Goal: Transaction & Acquisition: Download file/media

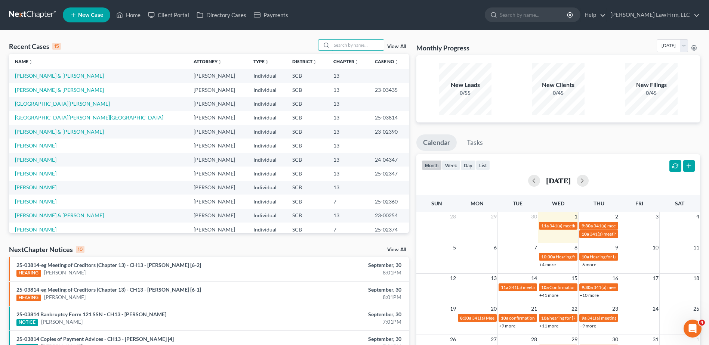
click at [355, 43] on input "search" at bounding box center [357, 45] width 52 height 11
type input "[PERSON_NAME]"
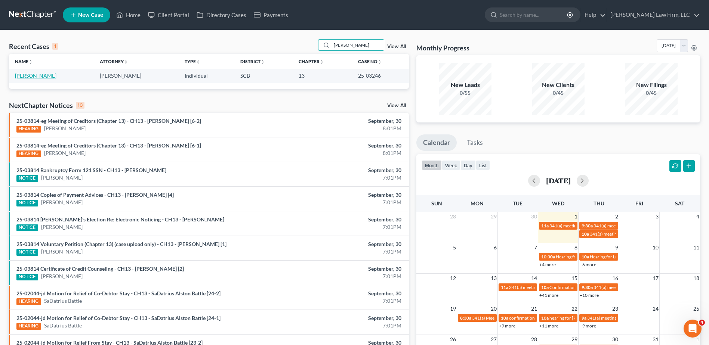
click at [43, 76] on link "[PERSON_NAME]" at bounding box center [35, 75] width 41 height 6
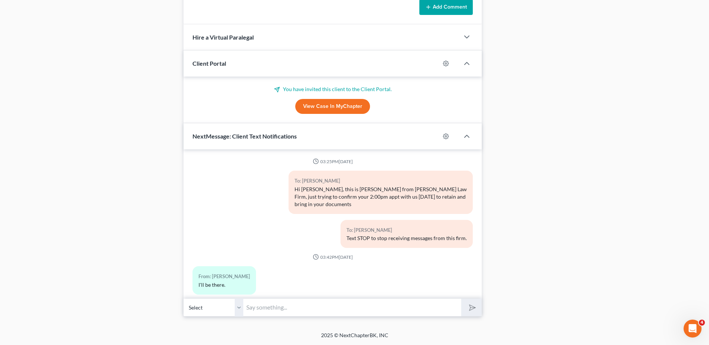
scroll to position [45, 0]
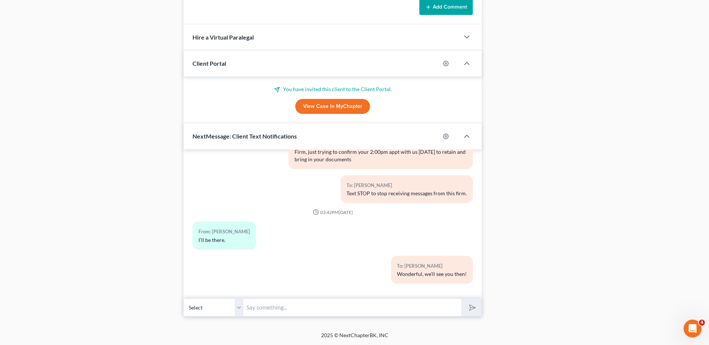
click at [355, 308] on input "text" at bounding box center [352, 307] width 218 height 18
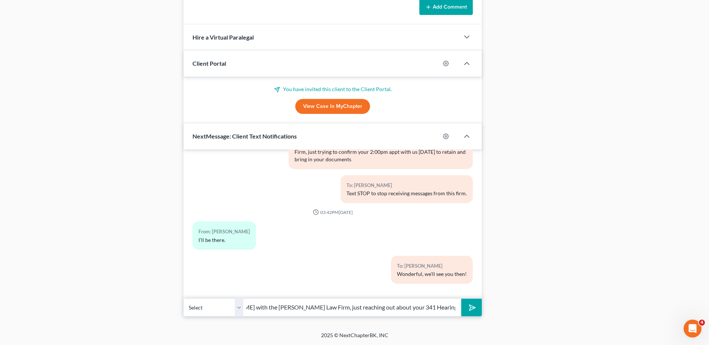
scroll to position [0, 153]
type input "Good morning [PERSON_NAME]! This is [PERSON_NAME] with the [PERSON_NAME] Law Fi…"
click at [461, 299] on button "submit" at bounding box center [471, 308] width 21 height 18
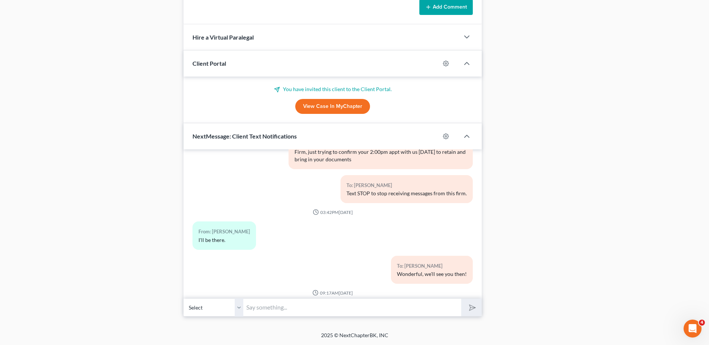
scroll to position [99, 0]
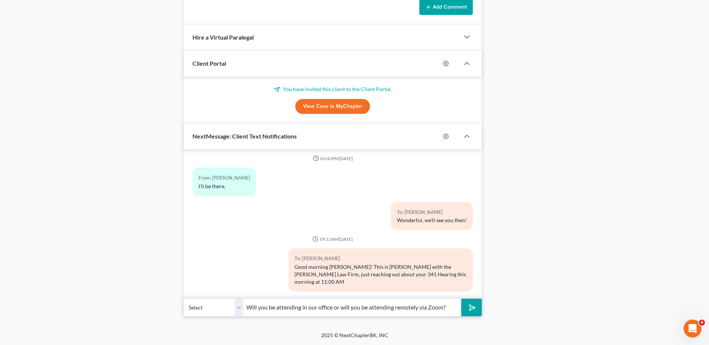
type input "Will you be attending in our office or will you be attending remotely via Zoom?"
click at [461, 299] on button "submit" at bounding box center [471, 308] width 21 height 18
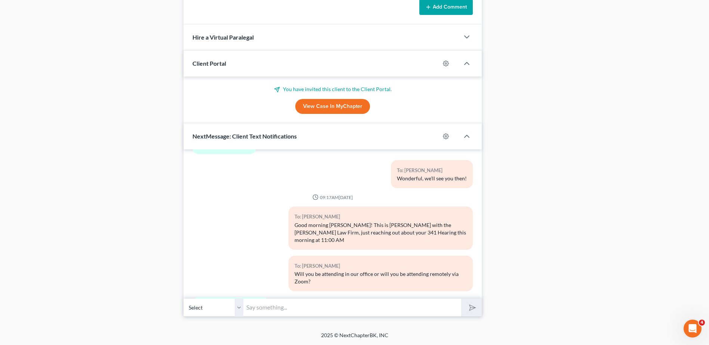
scroll to position [174, 0]
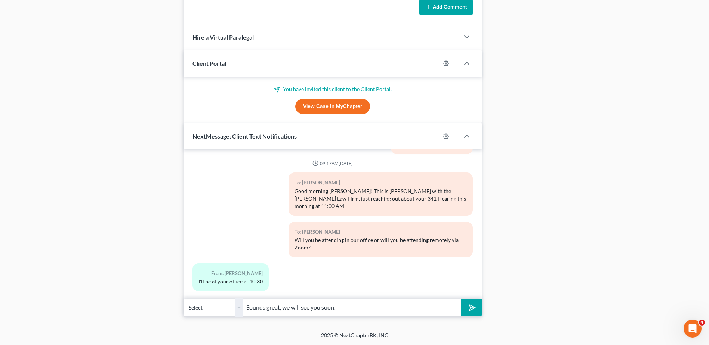
type input "Sounds great, we will see you soon."
click at [469, 307] on icon "submit" at bounding box center [470, 308] width 10 height 10
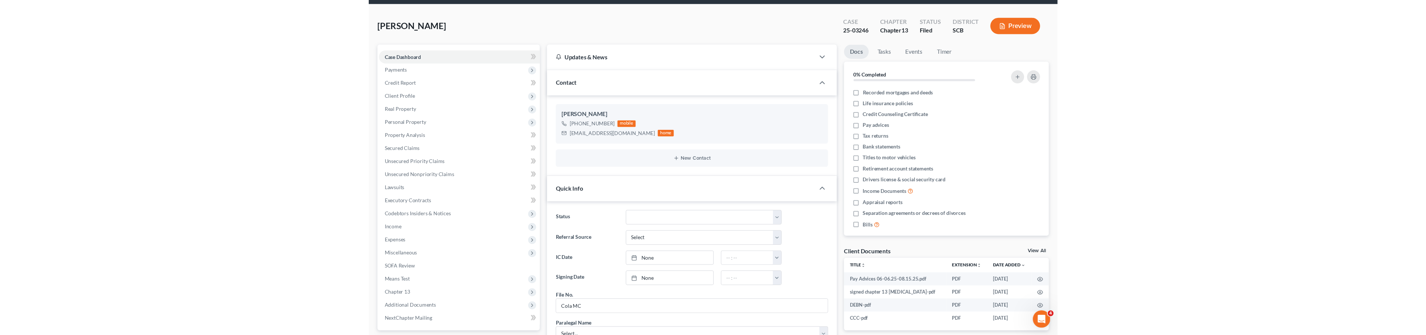
scroll to position [0, 0]
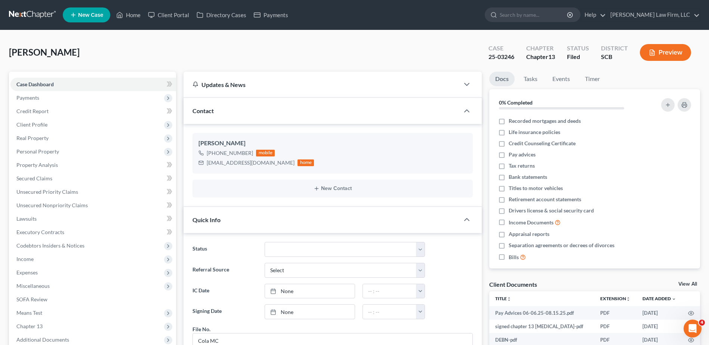
click at [661, 80] on ul "Docs Tasks Events Timer" at bounding box center [594, 81] width 211 height 18
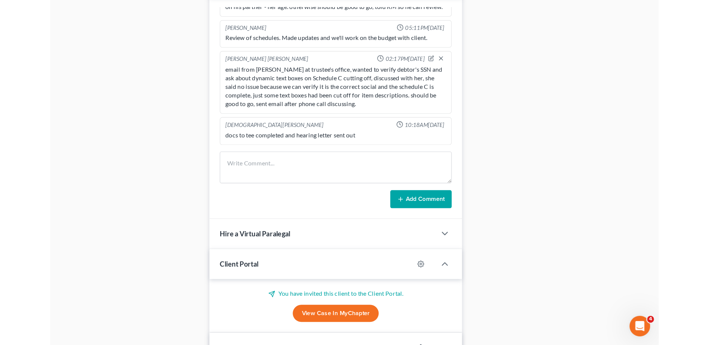
scroll to position [421, 0]
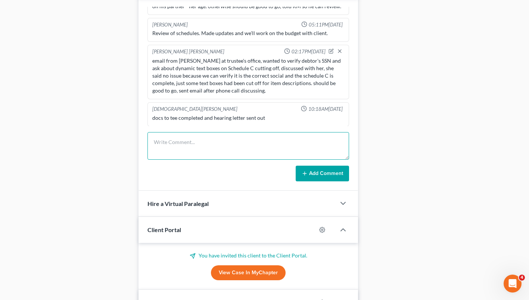
click at [248, 147] on textarea at bounding box center [249, 146] width 202 height 28
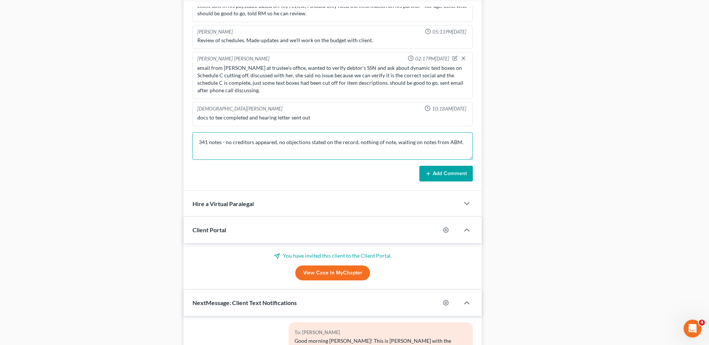
scroll to position [191, 0]
type textarea "341 notes - no creditors appeared, no objections stated on the record. nothing …"
click at [450, 175] on button "Add Comment" at bounding box center [445, 174] width 53 height 16
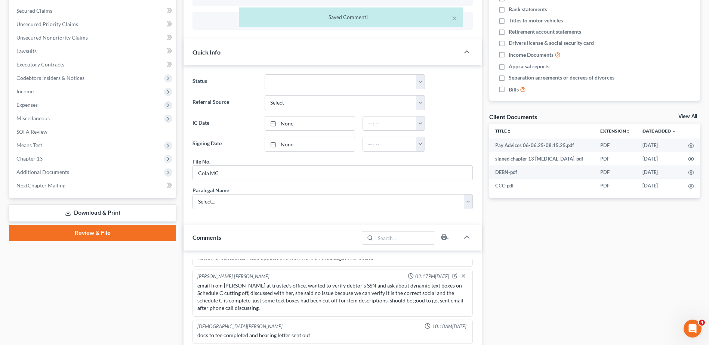
scroll to position [47, 0]
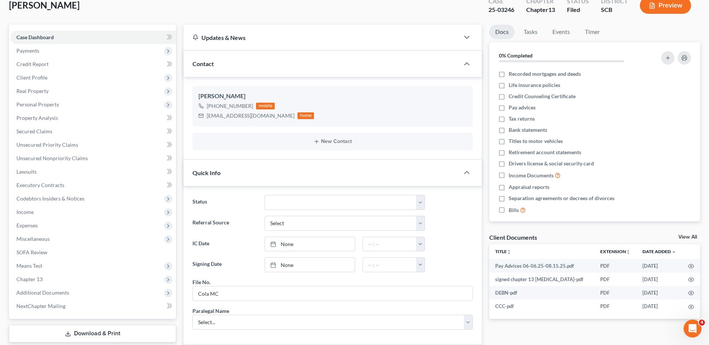
click at [61, 71] on span "Client Profile" at bounding box center [92, 77] width 165 height 13
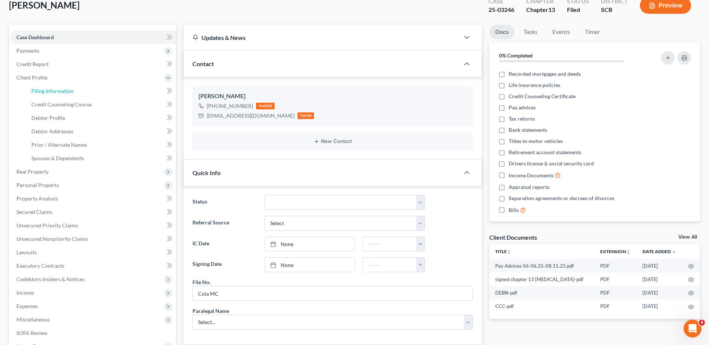
click at [57, 93] on span "Filing Information" at bounding box center [52, 91] width 42 height 6
select select "1"
select select "0"
select select "3"
select select "1"
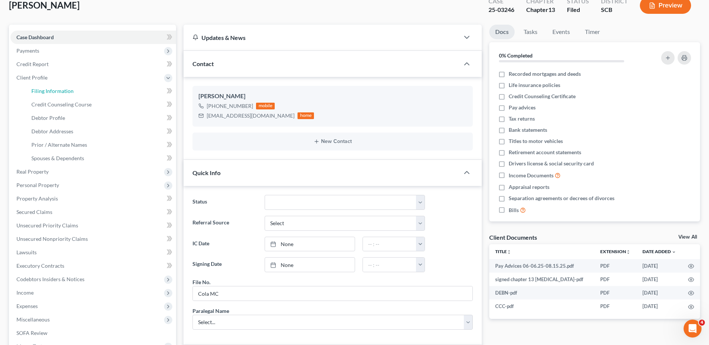
select select "42"
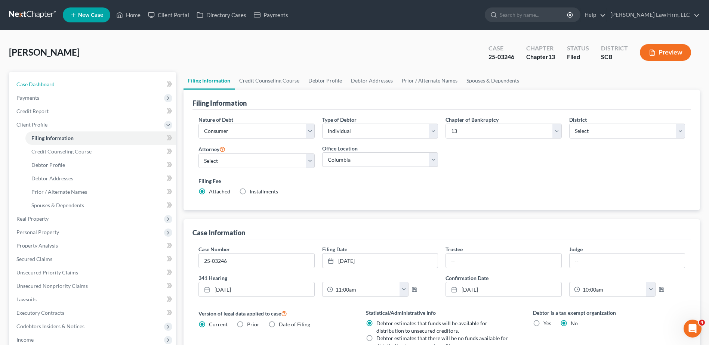
click at [57, 86] on link "Case Dashboard" at bounding box center [92, 84] width 165 height 13
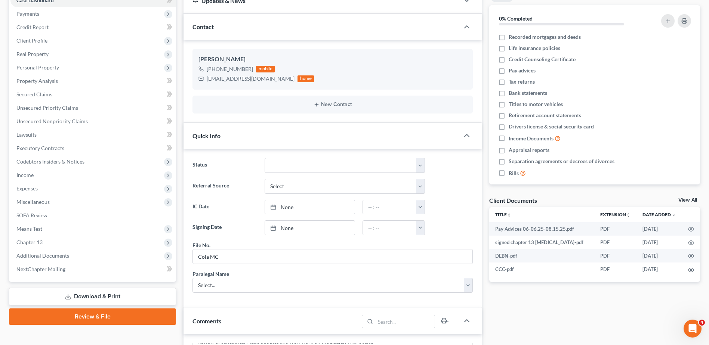
scroll to position [299, 0]
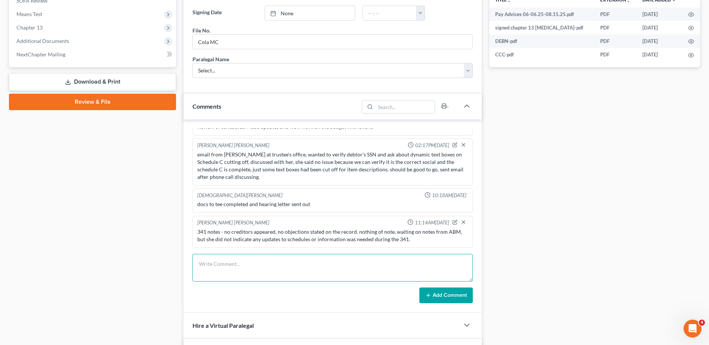
click at [287, 258] on textarea at bounding box center [332, 268] width 280 height 28
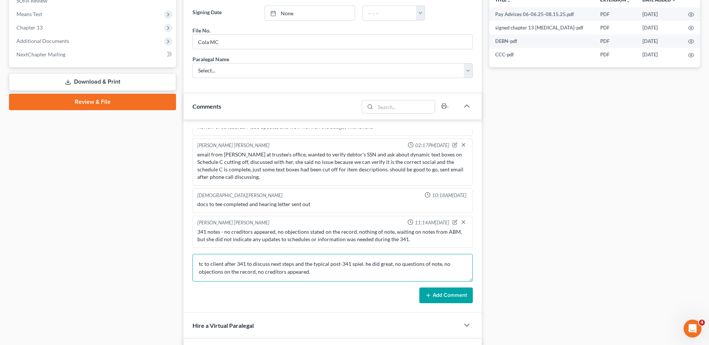
type textarea "tc to client after 341 to discuss next steps and the typical post-341 spiel. he…"
click at [463, 299] on button "Add Comment" at bounding box center [445, 296] width 53 height 16
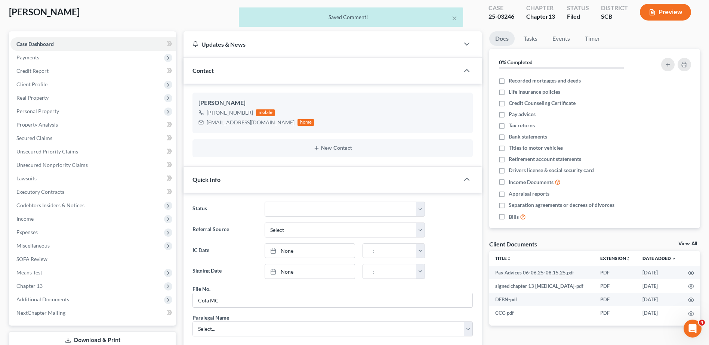
scroll to position [0, 0]
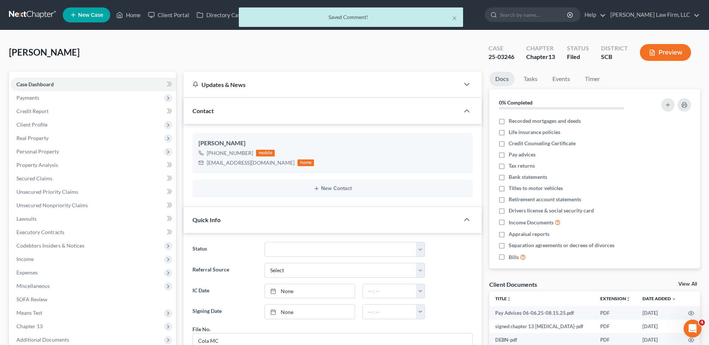
click at [133, 18] on div "× Saved Comment!" at bounding box center [350, 18] width 709 height 23
click at [144, 42] on div "[PERSON_NAME] Upgraded Case 25-03246 Chapter Chapter 13 Status Filed District S…" at bounding box center [354, 55] width 691 height 32
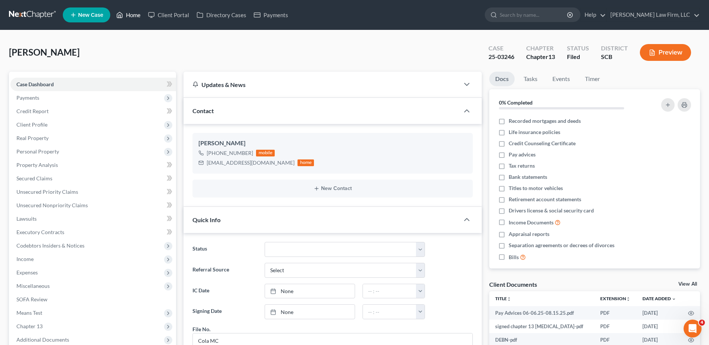
click at [131, 15] on link "Home" at bounding box center [128, 14] width 32 height 13
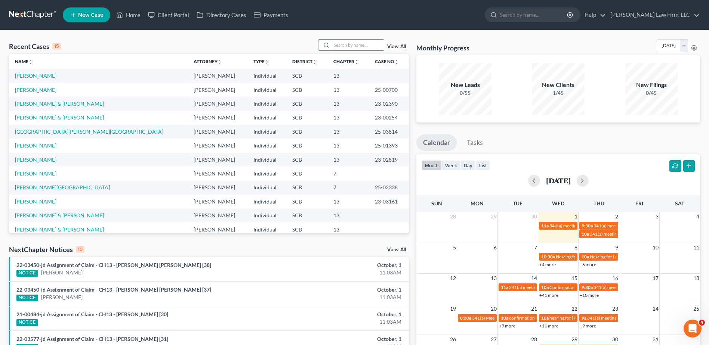
click at [354, 48] on input "search" at bounding box center [357, 45] width 52 height 11
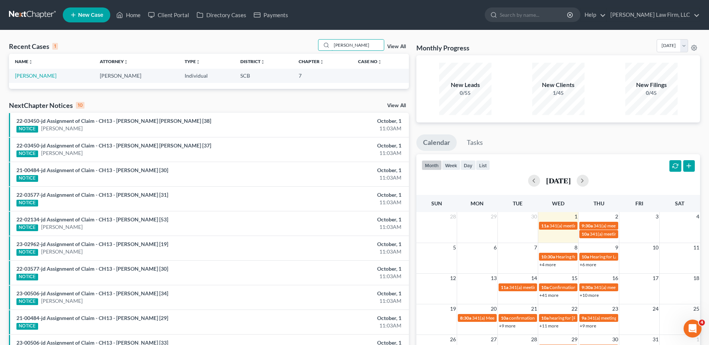
type input "[PERSON_NAME]"
click at [28, 76] on link "[PERSON_NAME]" at bounding box center [35, 75] width 41 height 6
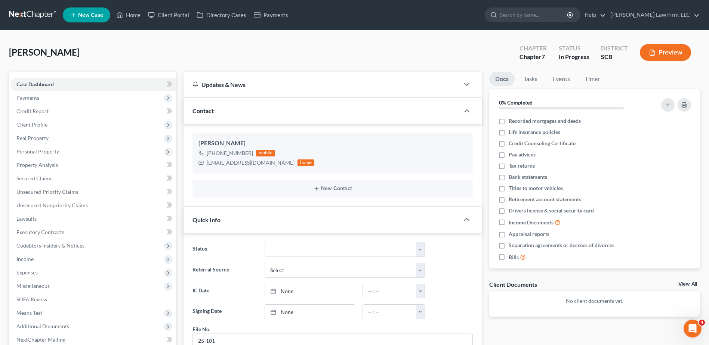
scroll to position [21, 0]
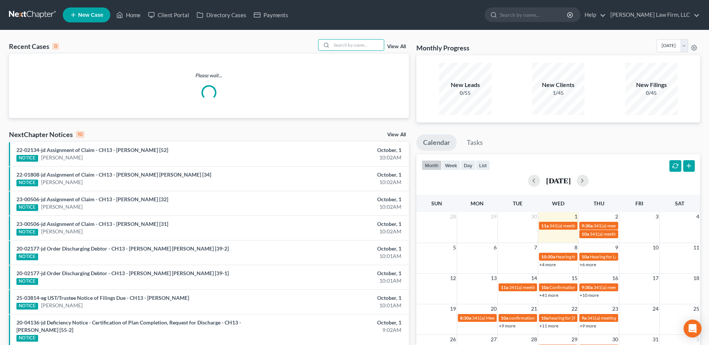
click at [347, 47] on input "search" at bounding box center [357, 45] width 52 height 11
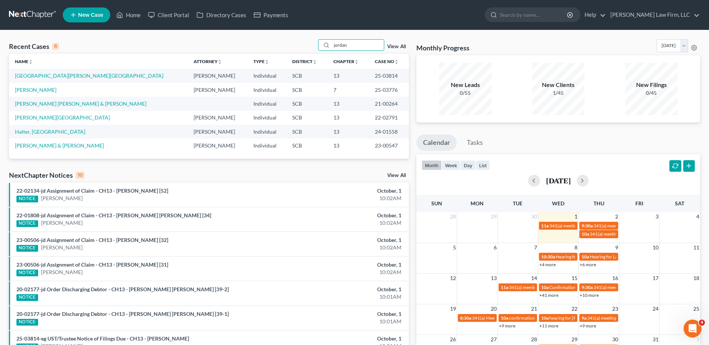
type input "jordan"
click at [36, 75] on link "[GEOGRAPHIC_DATA][PERSON_NAME][GEOGRAPHIC_DATA]" at bounding box center [89, 75] width 148 height 6
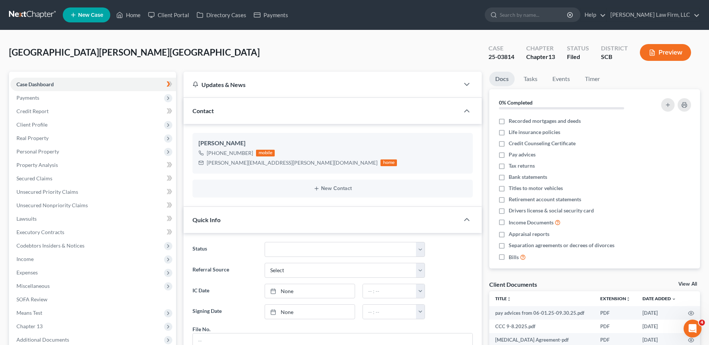
scroll to position [492, 0]
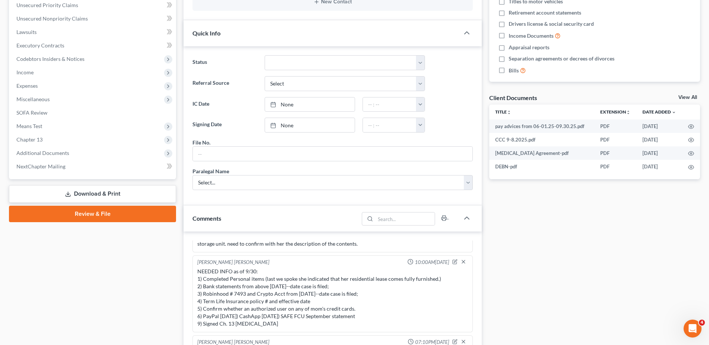
click at [110, 195] on link "Download & Print" at bounding box center [92, 194] width 167 height 18
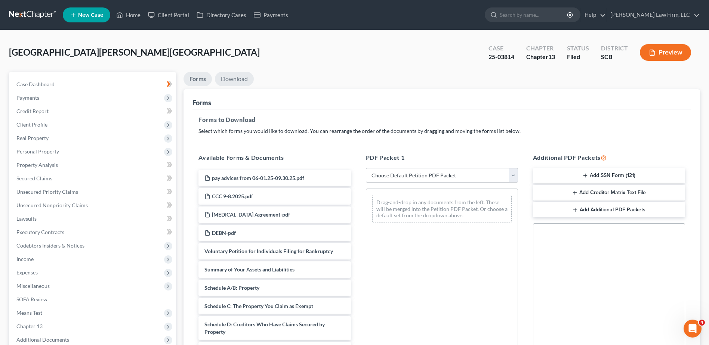
click at [233, 84] on link "Download" at bounding box center [234, 79] width 39 height 15
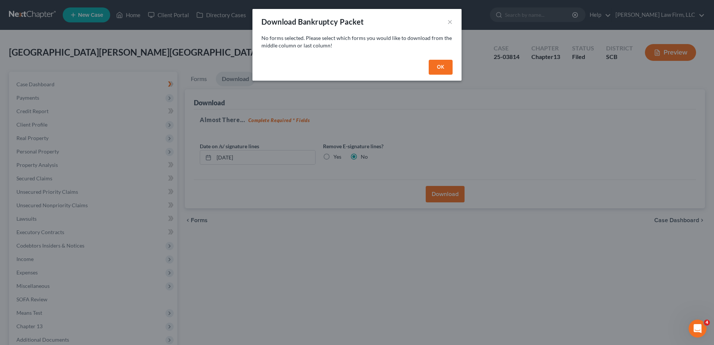
click at [440, 65] on button "OK" at bounding box center [441, 67] width 24 height 15
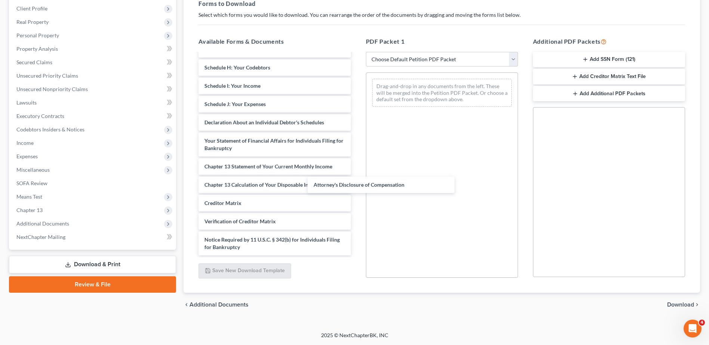
scroll to position [203, 0]
drag, startPoint x: 365, startPoint y: 201, endPoint x: 444, endPoint y: 93, distance: 133.1
click at [356, 93] on div "Attorney's Disclosure of Compensation pay advices from 06-01.25-09.30.25.pdf CC…" at bounding box center [274, 53] width 164 height 405
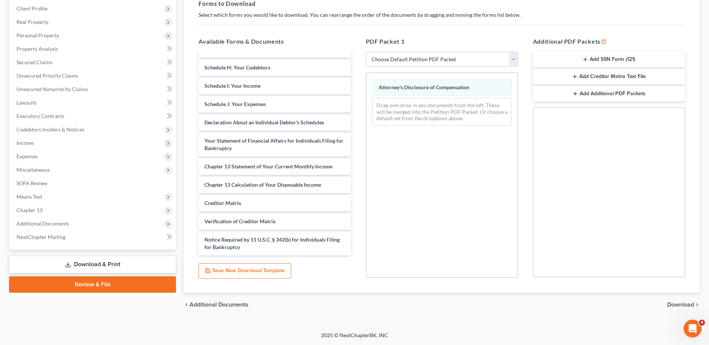
click at [671, 302] on span "Download" at bounding box center [680, 305] width 27 height 6
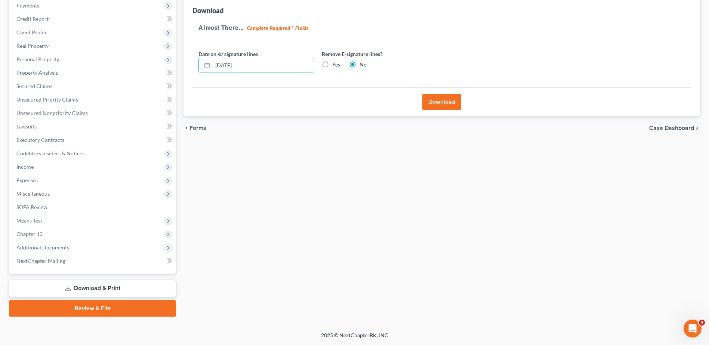
click at [266, 66] on input "10/01/2025" at bounding box center [263, 65] width 101 height 14
click at [332, 65] on label "Yes" at bounding box center [336, 64] width 8 height 7
click at [335, 65] on input "Yes" at bounding box center [337, 63] width 5 height 5
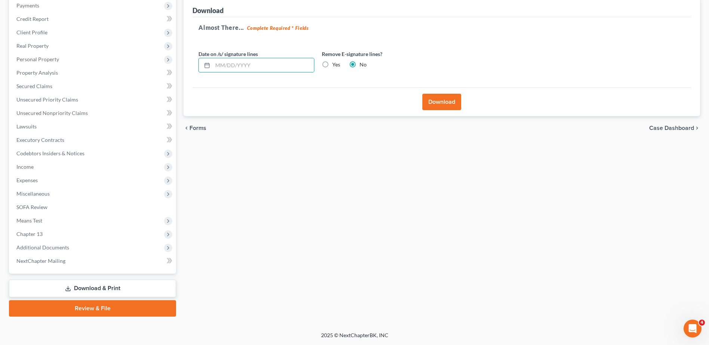
radio input "true"
radio input "false"
click at [443, 104] on button "Download" at bounding box center [441, 102] width 39 height 16
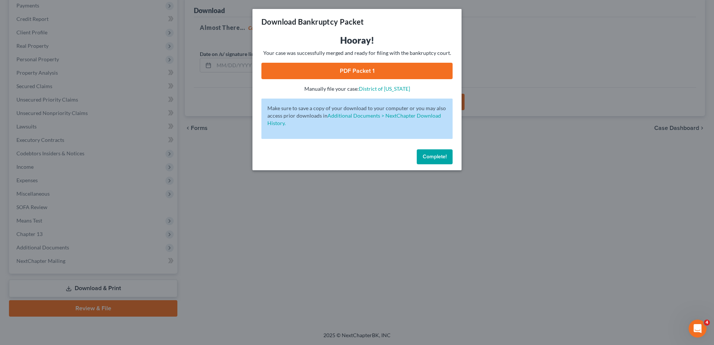
click at [400, 74] on link "PDF Packet 1" at bounding box center [356, 71] width 191 height 16
click at [450, 158] on button "Complete!" at bounding box center [435, 156] width 36 height 15
